Goal: Information Seeking & Learning: Check status

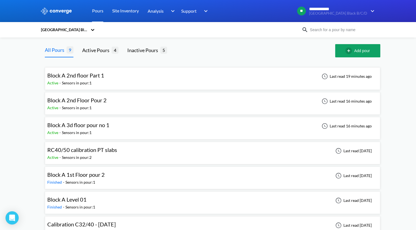
click at [68, 101] on span "Block A 2nd Floor Pour 2" at bounding box center [76, 100] width 59 height 7
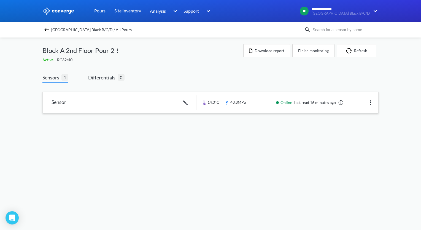
click at [58, 102] on link at bounding box center [210, 102] width 335 height 21
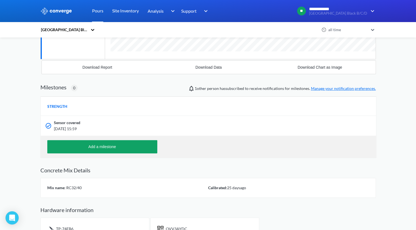
scroll to position [138, 0]
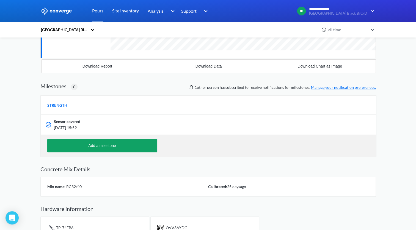
click at [245, 125] on span "[DATE] 15:59" at bounding box center [178, 127] width 249 height 6
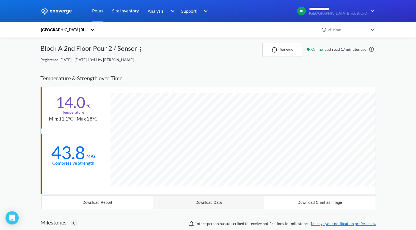
scroll to position [0, 0]
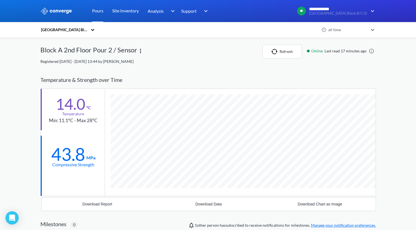
click at [56, 11] on img at bounding box center [56, 10] width 32 height 7
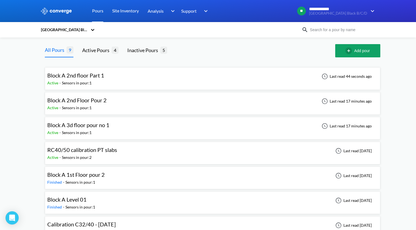
click at [76, 77] on span "Block A 2nd floor Part 1" at bounding box center [75, 75] width 57 height 7
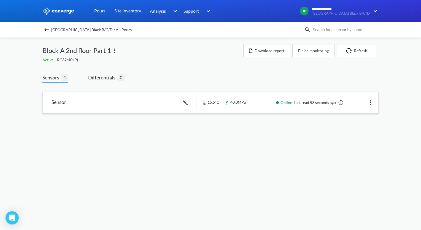
click at [61, 103] on link at bounding box center [210, 102] width 335 height 21
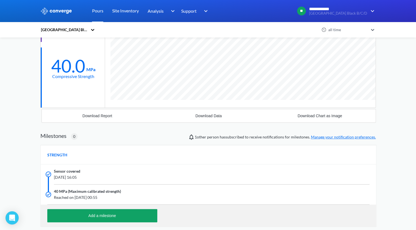
scroll to position [88, 0]
click at [234, 175] on span "[DATE] 16:05" at bounding box center [178, 177] width 249 height 6
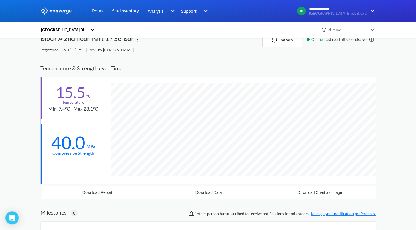
scroll to position [0, 0]
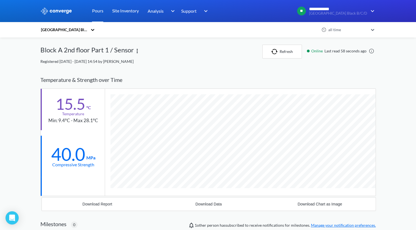
click at [53, 10] on img at bounding box center [56, 10] width 32 height 7
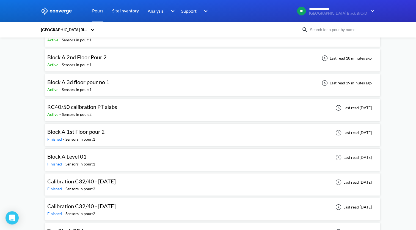
scroll to position [34, 0]
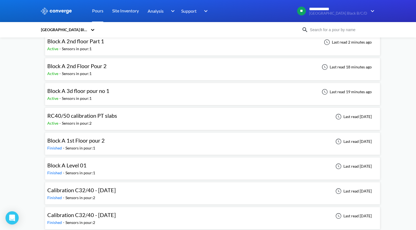
click at [69, 121] on div "Sensors in pour: 2" at bounding box center [77, 123] width 30 height 6
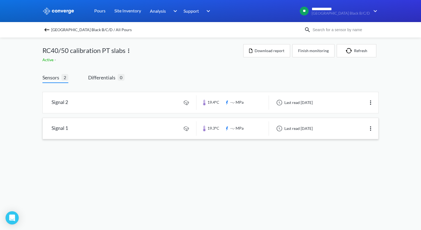
click at [56, 129] on link at bounding box center [210, 128] width 335 height 21
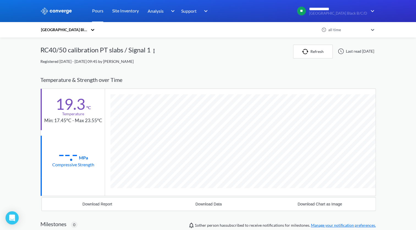
click at [64, 10] on img at bounding box center [56, 10] width 32 height 7
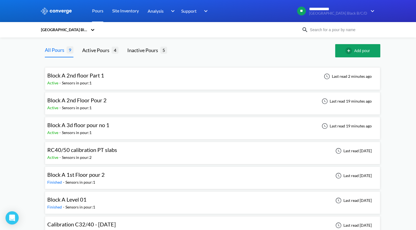
click at [66, 77] on span "Block A 2nd floor Part 1" at bounding box center [75, 75] width 57 height 7
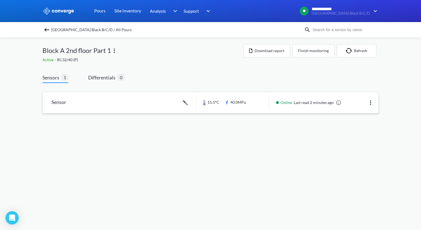
click at [57, 102] on link at bounding box center [210, 102] width 335 height 21
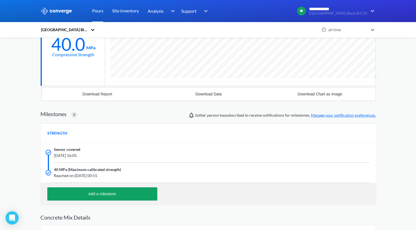
scroll to position [110, 0]
